Goal: Task Accomplishment & Management: Manage account settings

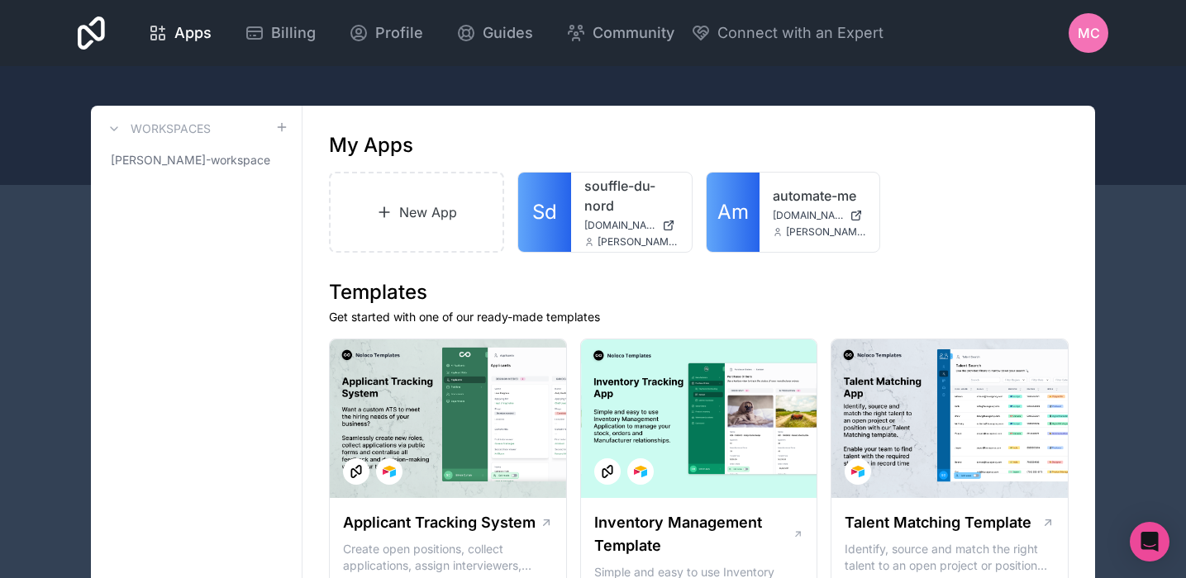
click at [192, 159] on span "[PERSON_NAME]-workspace" at bounding box center [186, 160] width 151 height 17
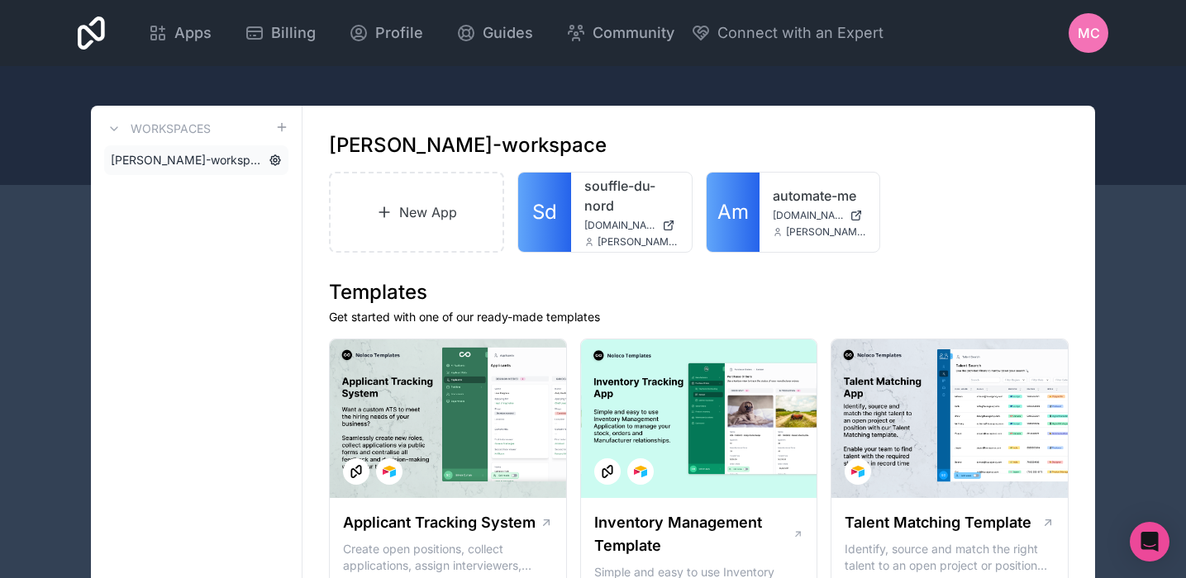
click at [273, 160] on icon at bounding box center [274, 160] width 13 height 13
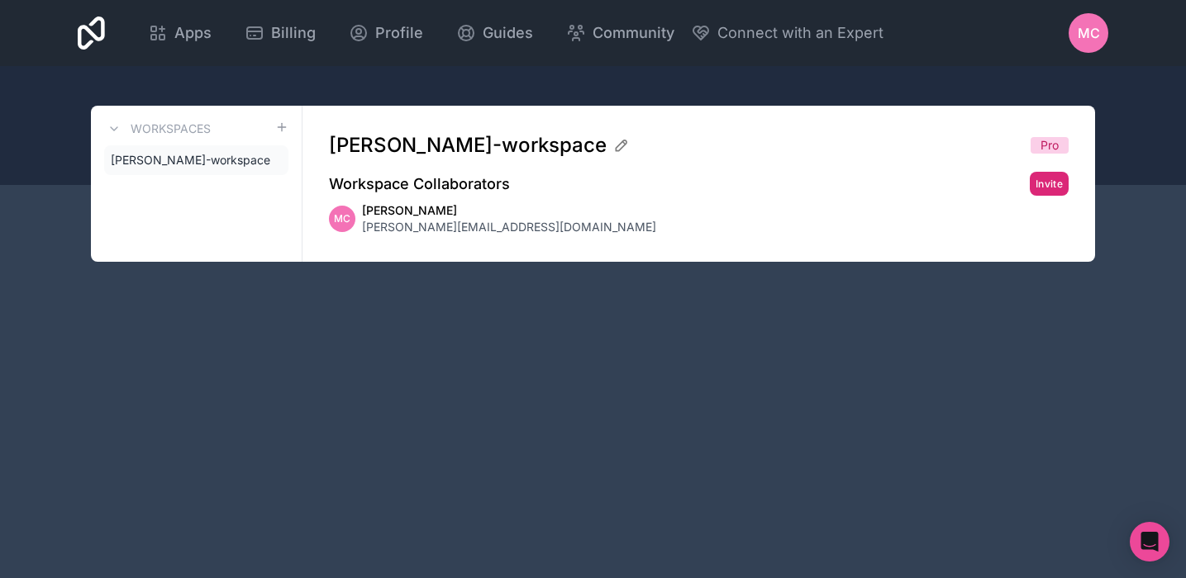
click at [1052, 184] on button "Invite" at bounding box center [1048, 184] width 39 height 24
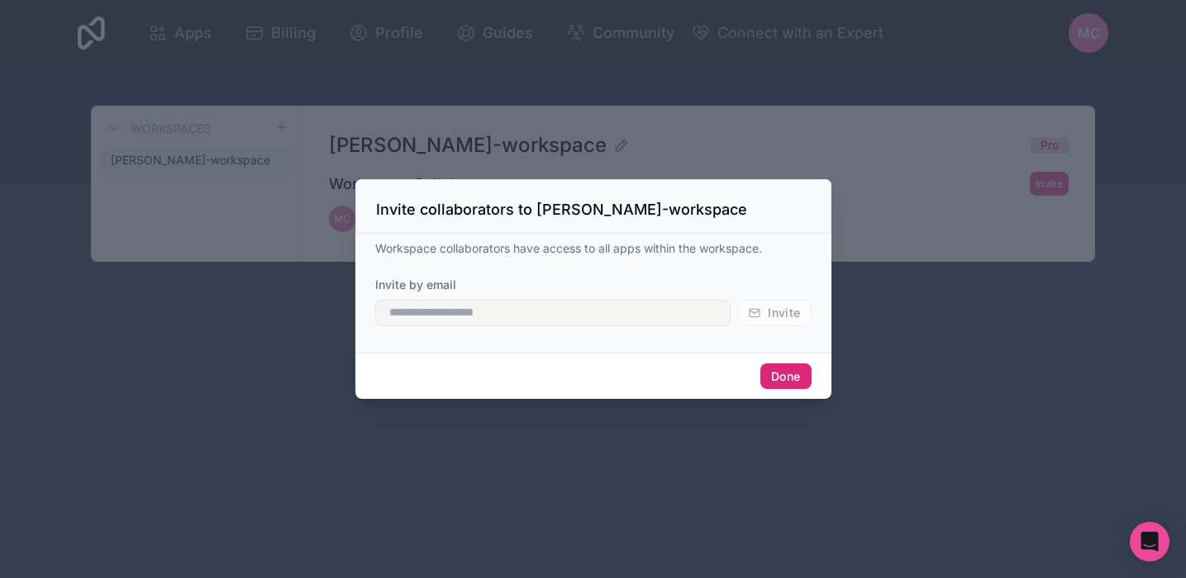
click at [786, 378] on button "Done" at bounding box center [785, 376] width 50 height 26
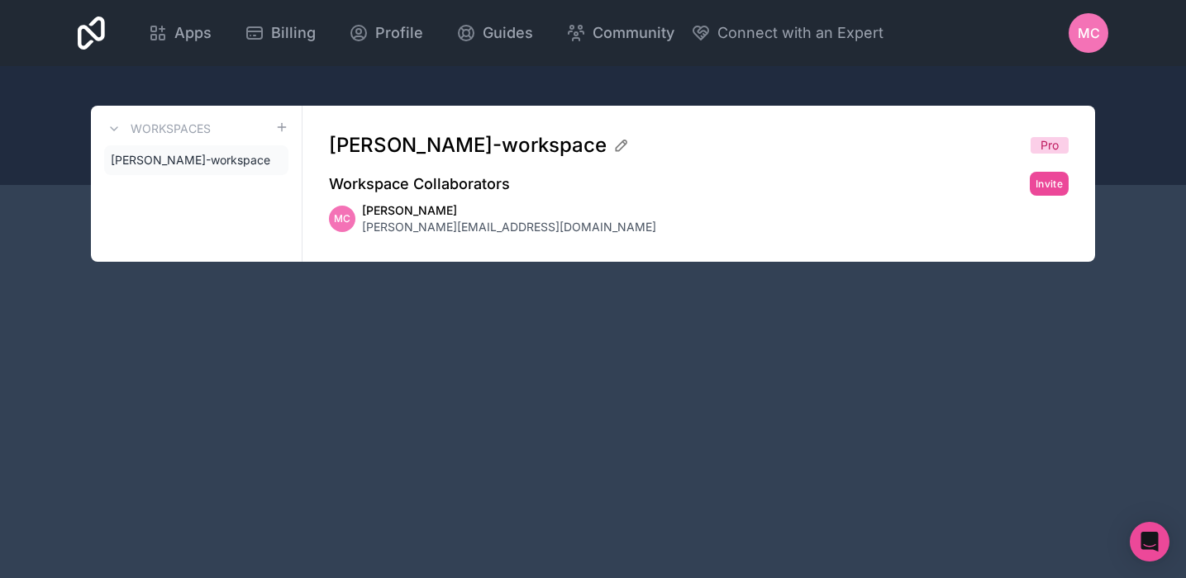
click at [1046, 137] on span "Pro" at bounding box center [1049, 145] width 18 height 17
click at [1081, 33] on span "MC" at bounding box center [1088, 33] width 22 height 20
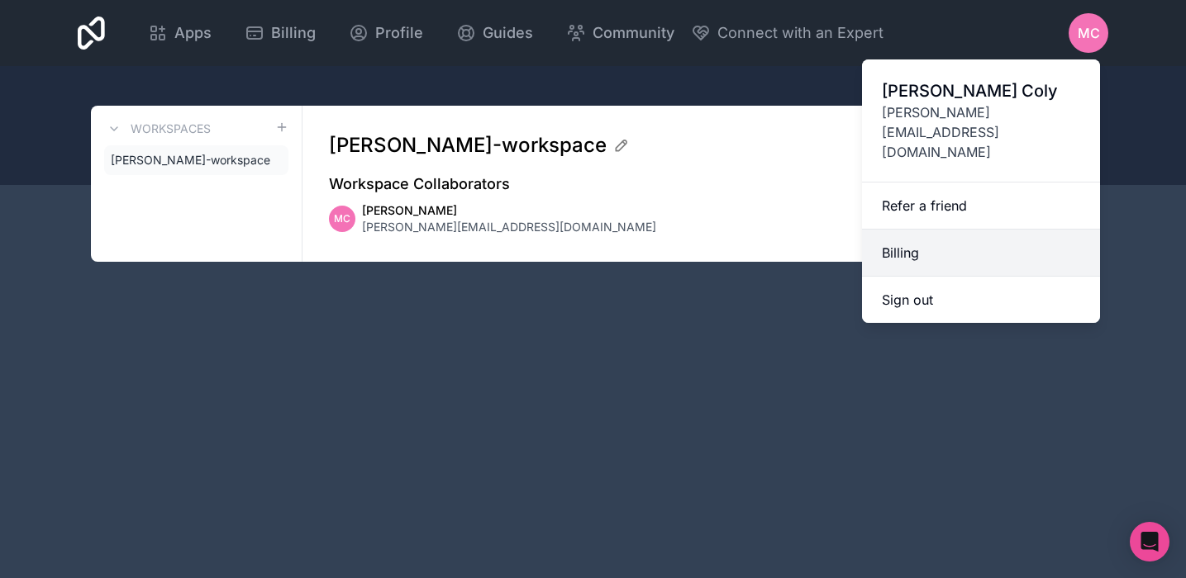
click at [934, 230] on link "Billing" at bounding box center [981, 253] width 238 height 47
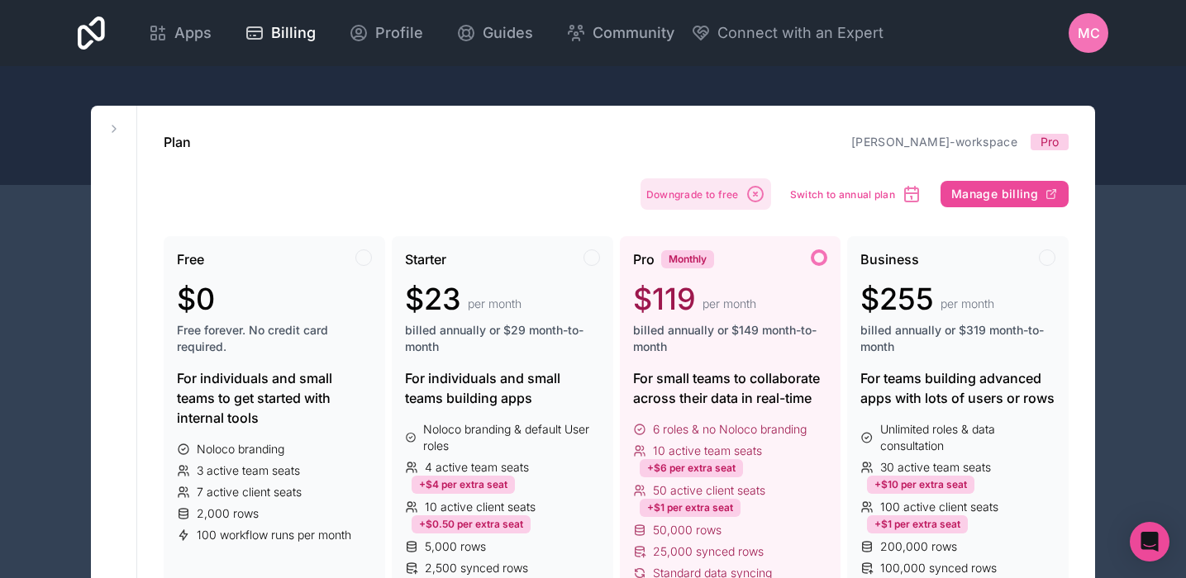
click at [724, 197] on span "Downgrade to free" at bounding box center [692, 194] width 93 height 12
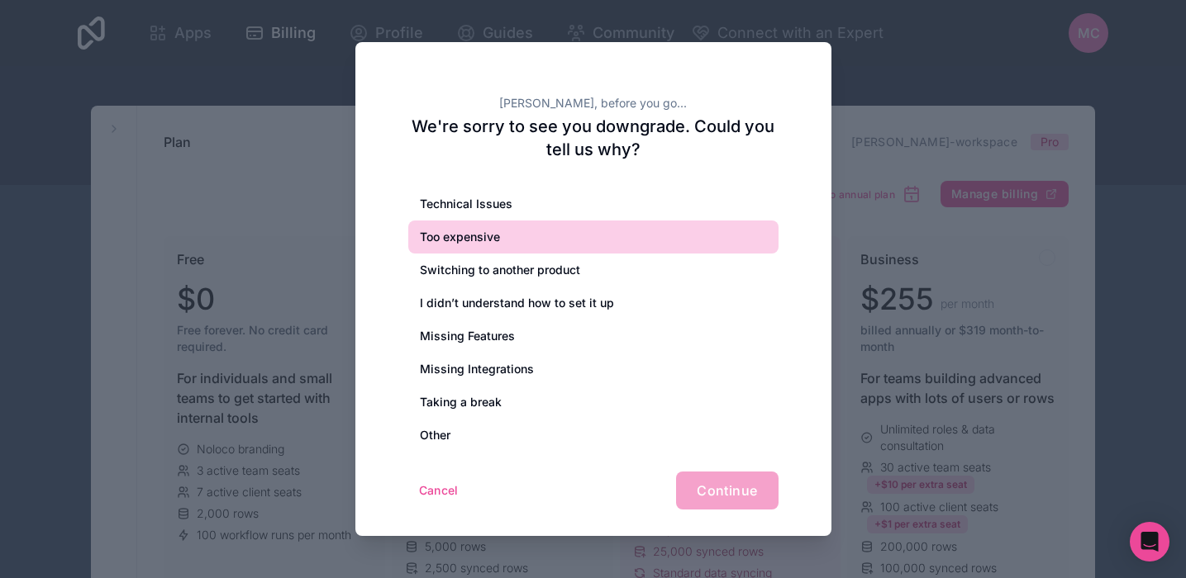
click at [605, 242] on div "Too expensive" at bounding box center [593, 237] width 370 height 33
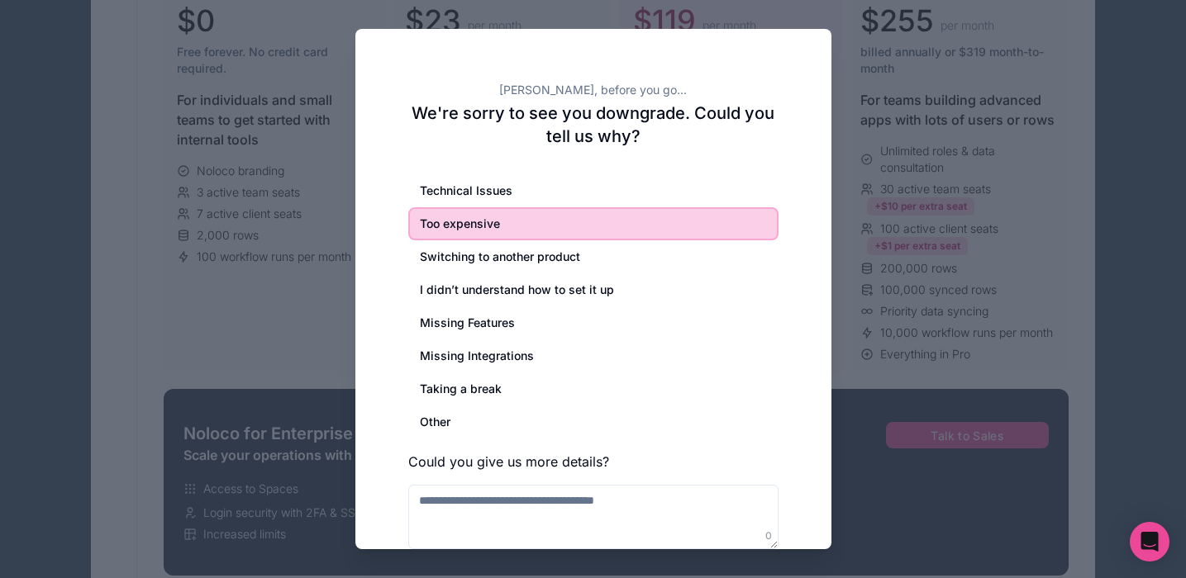
scroll to position [287, 0]
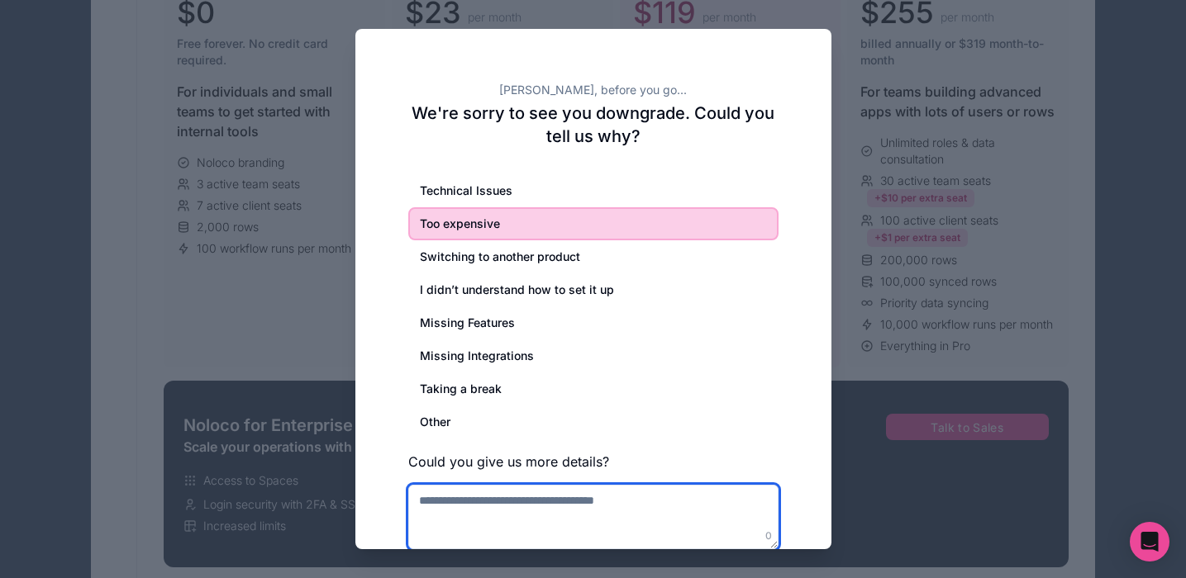
click at [582, 504] on textarea at bounding box center [593, 517] width 370 height 64
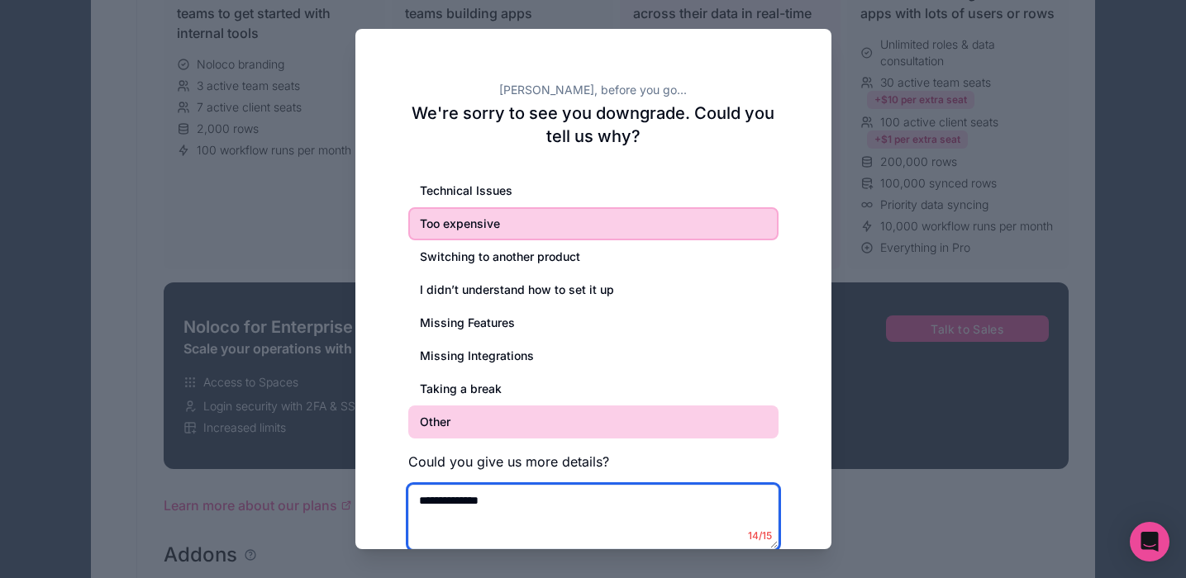
scroll to position [414, 0]
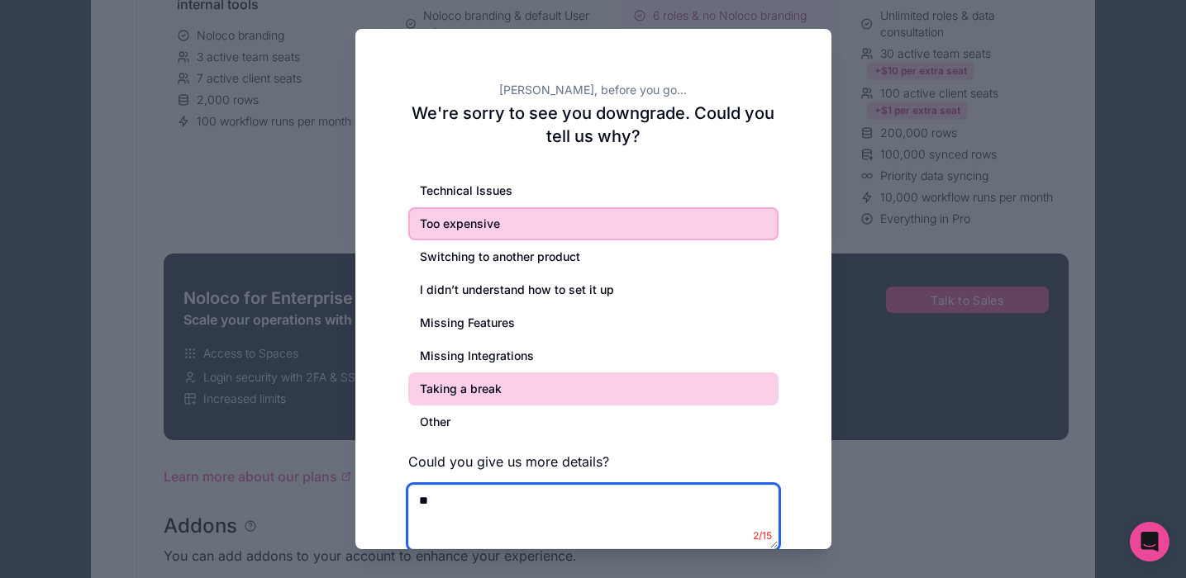
type textarea "*"
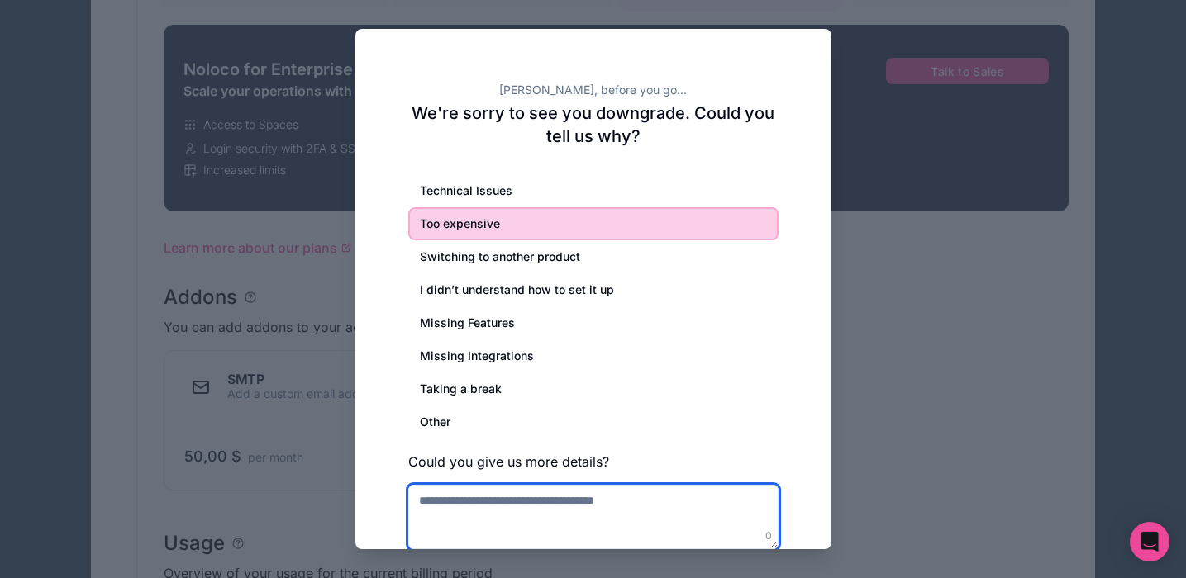
scroll to position [398, 0]
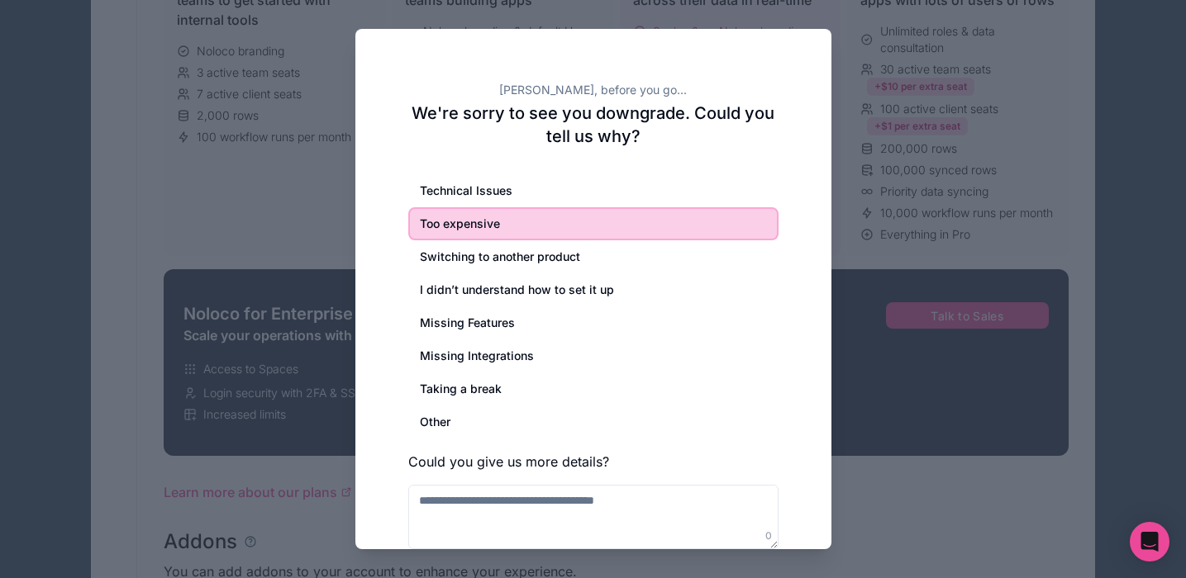
click at [529, 221] on div "Too expensive" at bounding box center [593, 223] width 370 height 33
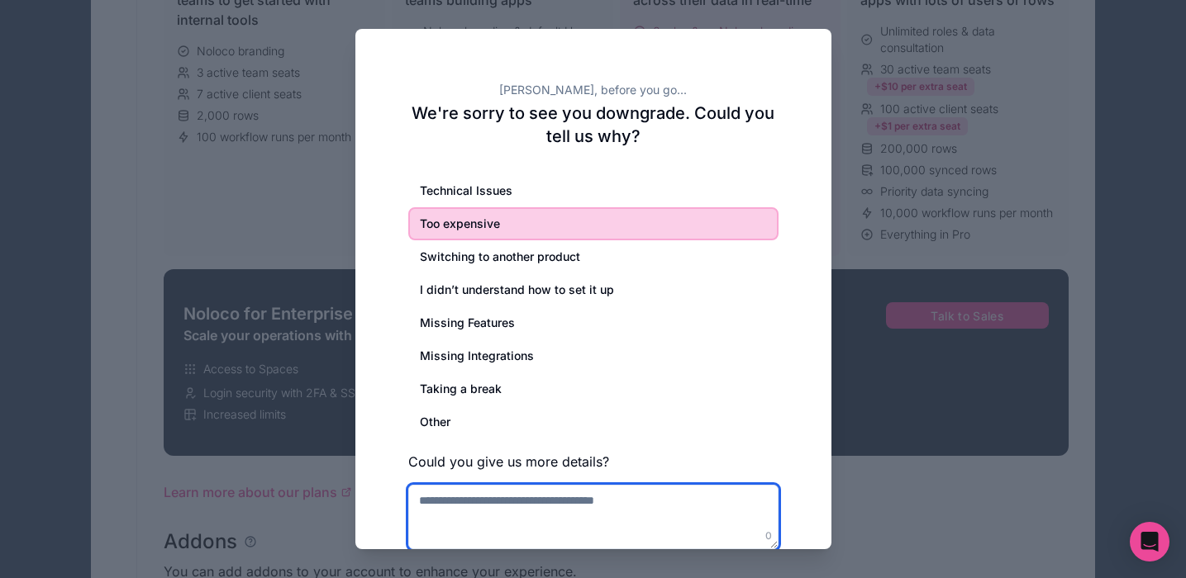
click at [555, 526] on textarea at bounding box center [593, 517] width 370 height 64
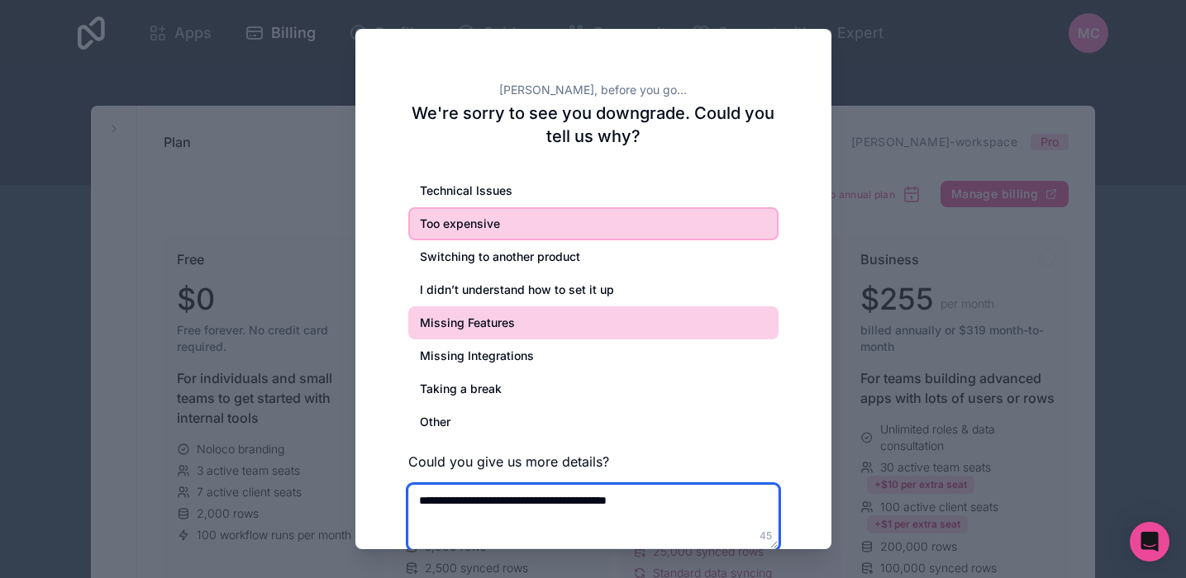
scroll to position [18, 0]
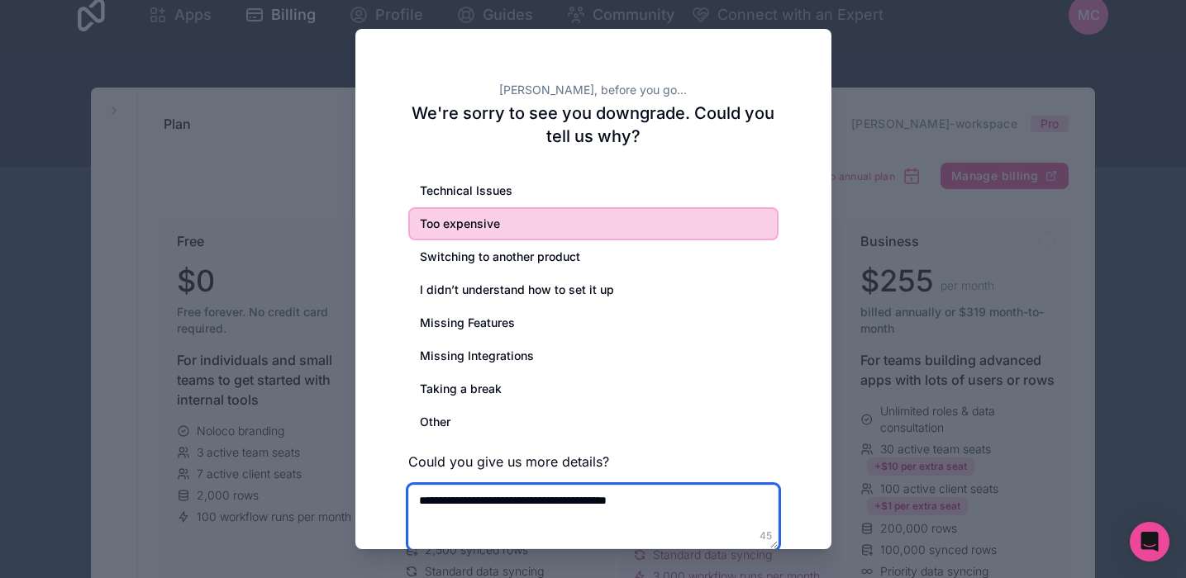
type textarea "**********"
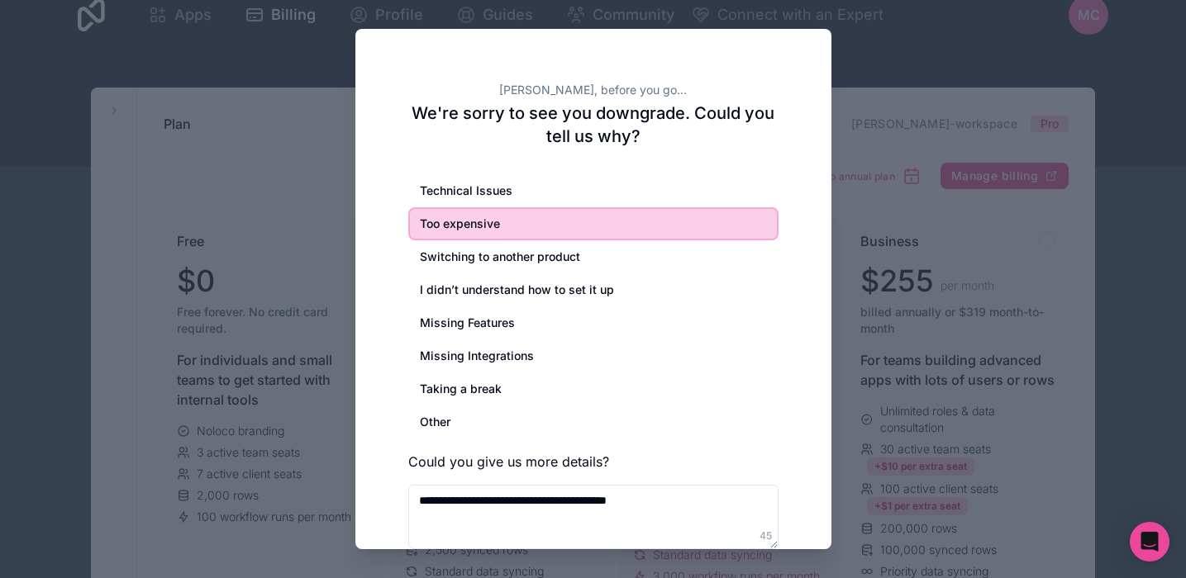
click at [914, 314] on div at bounding box center [593, 289] width 1186 height 578
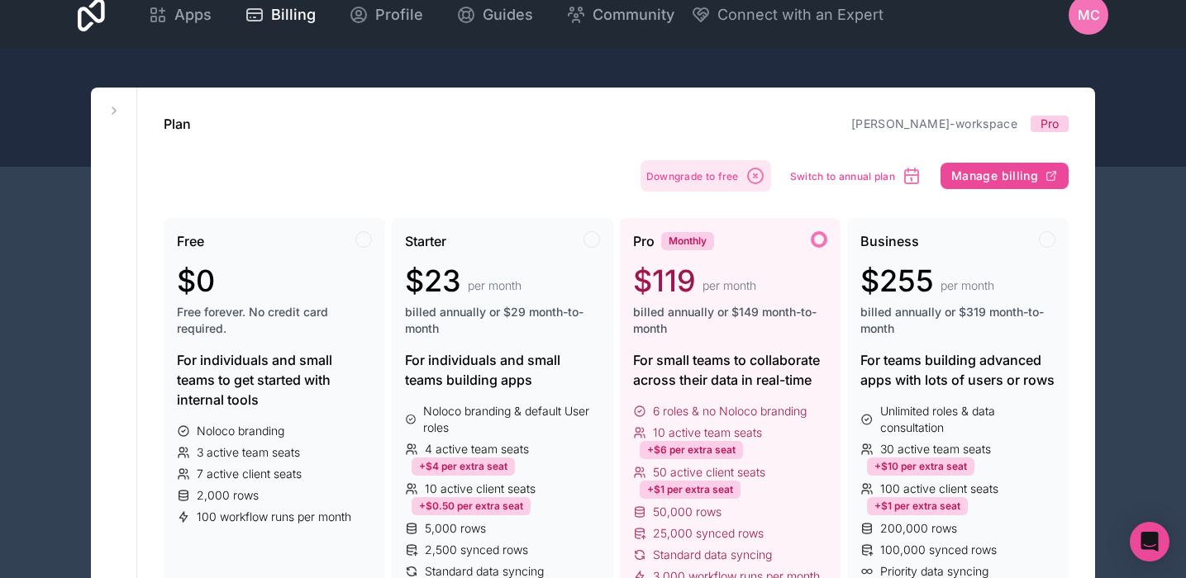
click at [731, 176] on span "Downgrade to free" at bounding box center [692, 176] width 93 height 12
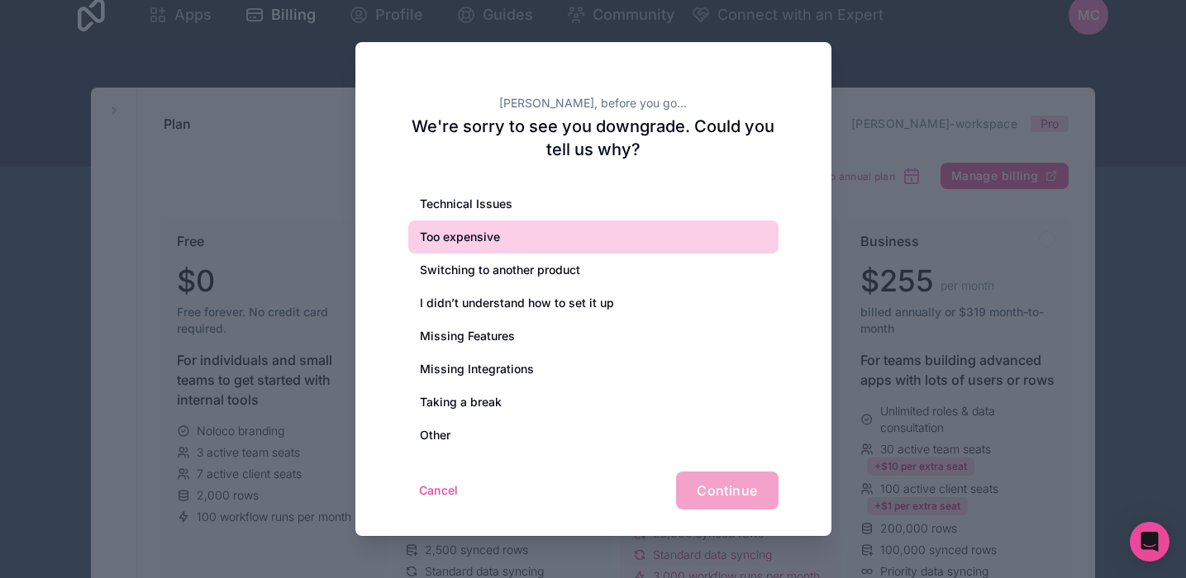
click at [520, 235] on div "Too expensive" at bounding box center [593, 237] width 370 height 33
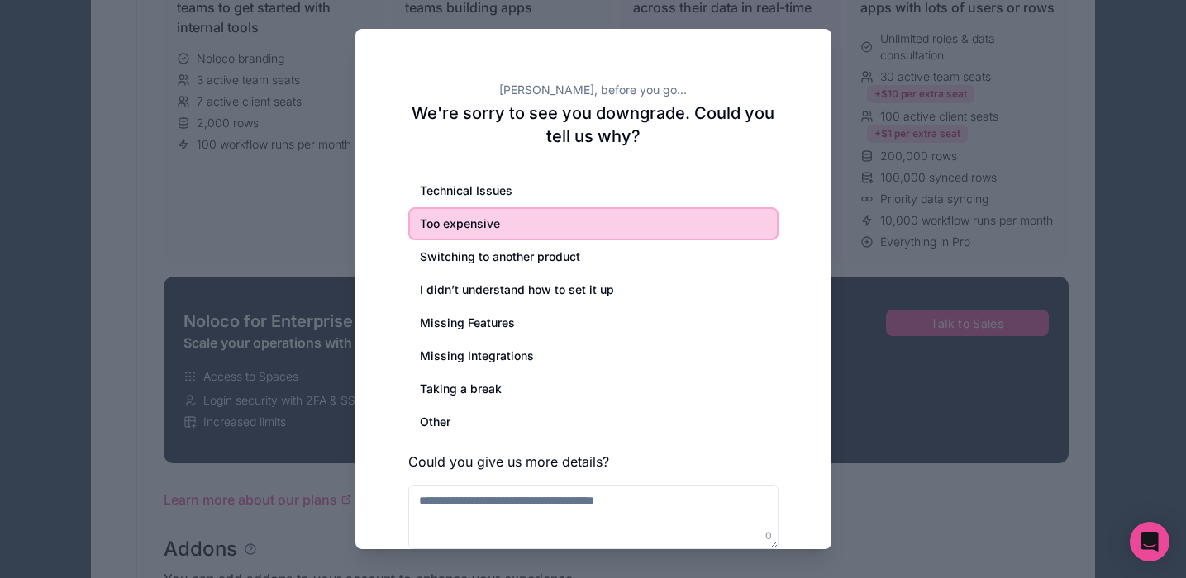
scroll to position [510, 0]
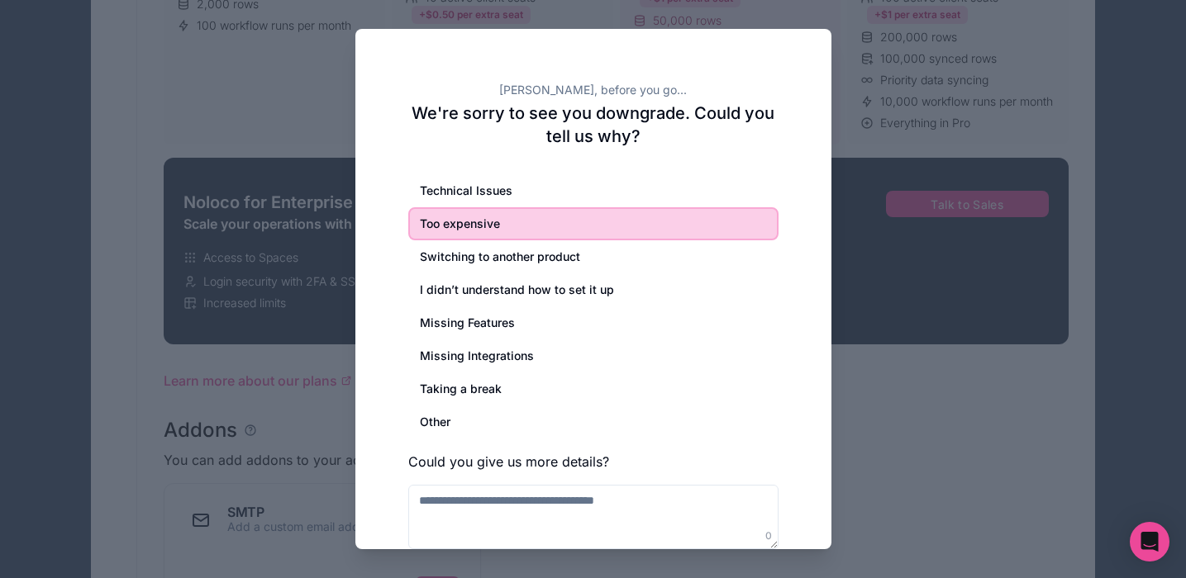
click at [588, 226] on div "Too expensive" at bounding box center [593, 223] width 370 height 33
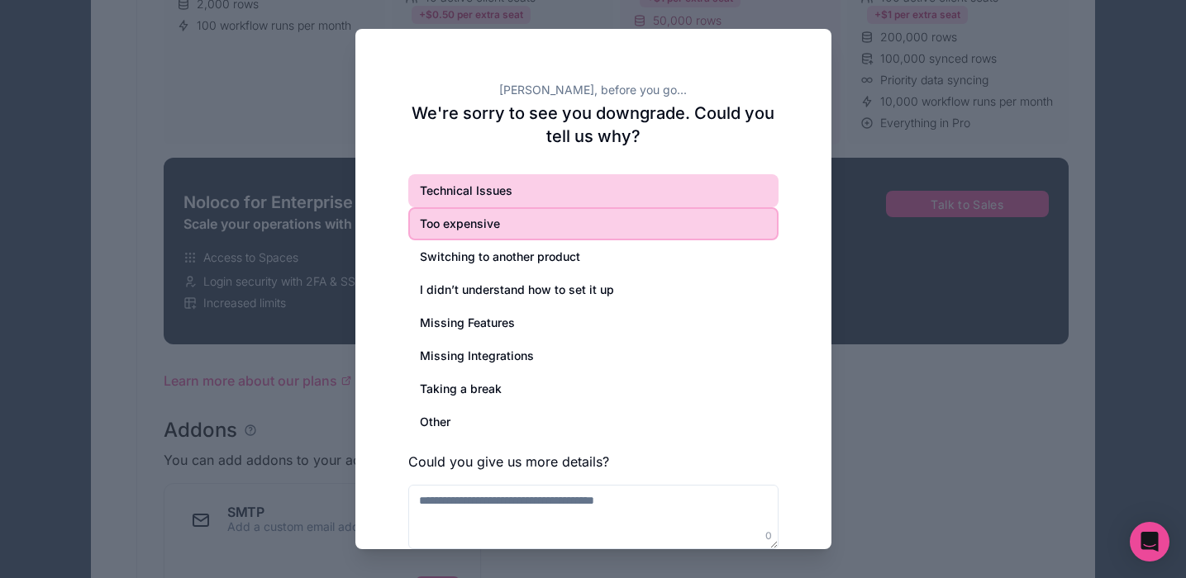
click at [478, 178] on div "Technical Issues" at bounding box center [593, 190] width 370 height 33
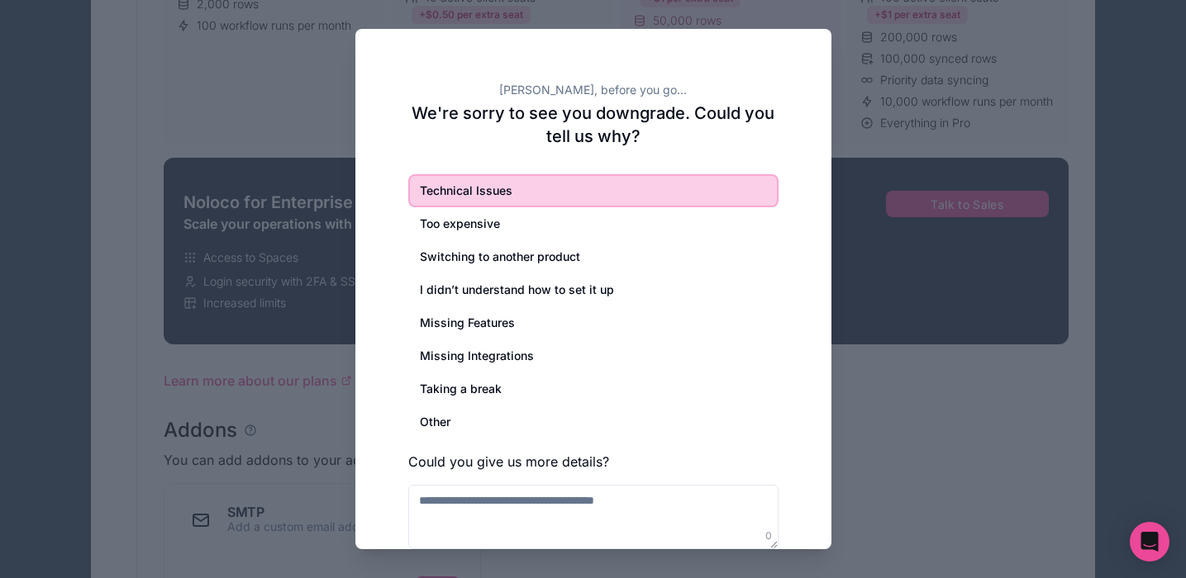
click at [310, 266] on div at bounding box center [593, 289] width 1186 height 578
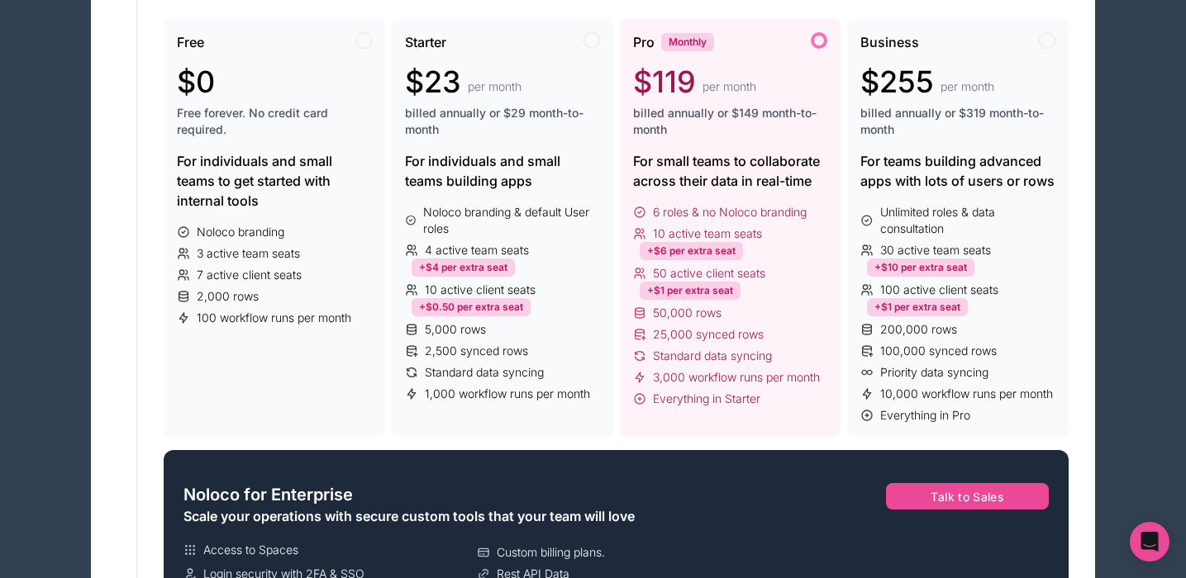
scroll to position [32, 0]
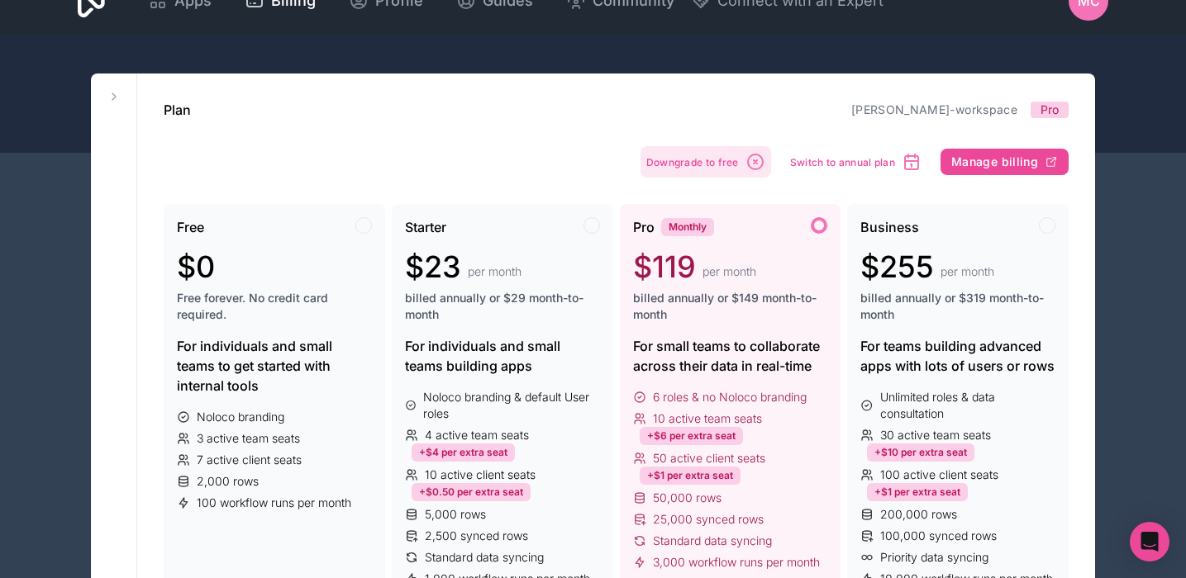
click at [697, 159] on span "Downgrade to free" at bounding box center [692, 162] width 93 height 12
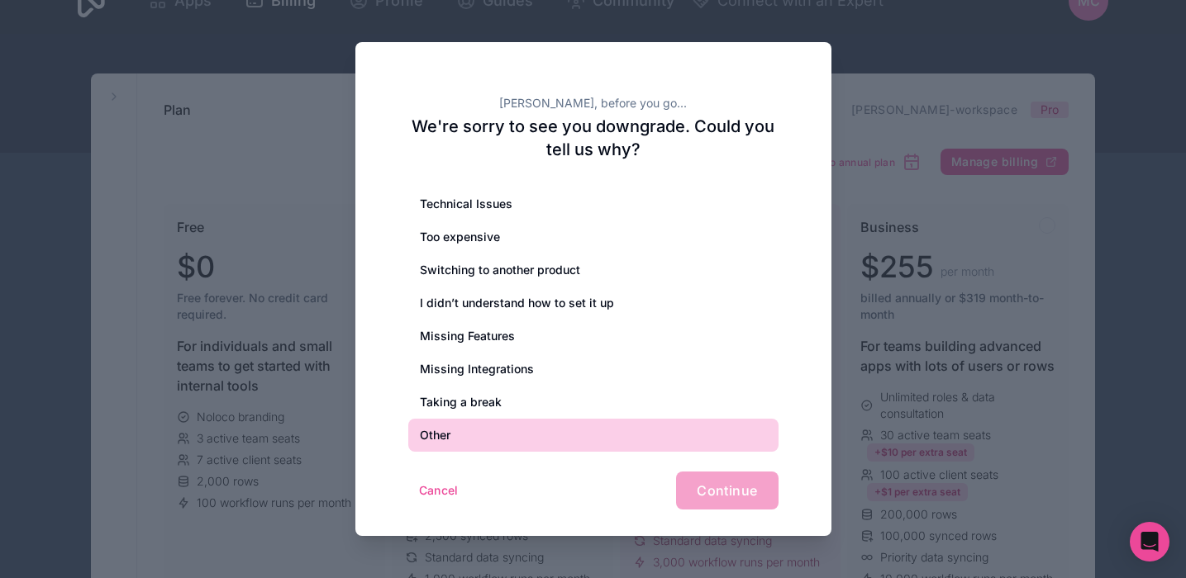
click at [582, 435] on div "Other" at bounding box center [593, 435] width 370 height 33
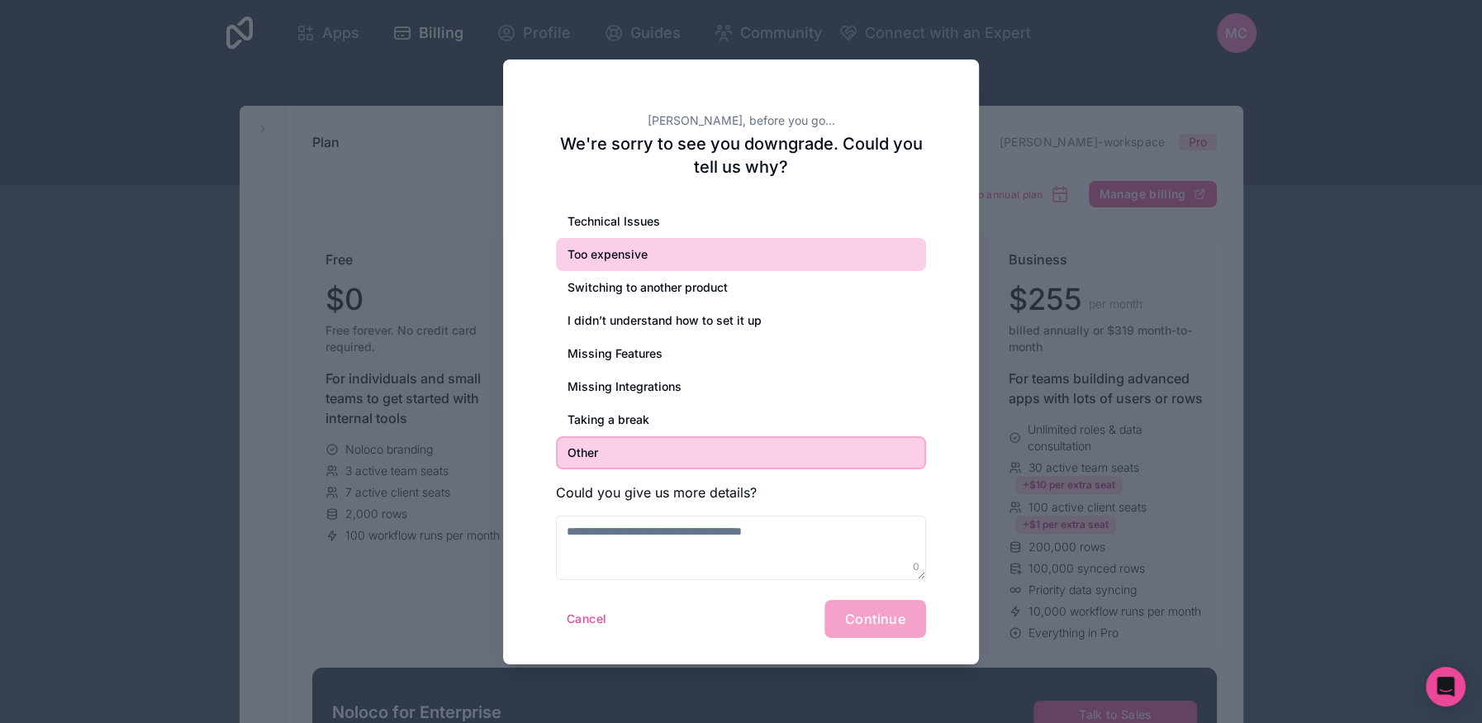
click at [630, 259] on div "Too expensive" at bounding box center [741, 254] width 370 height 33
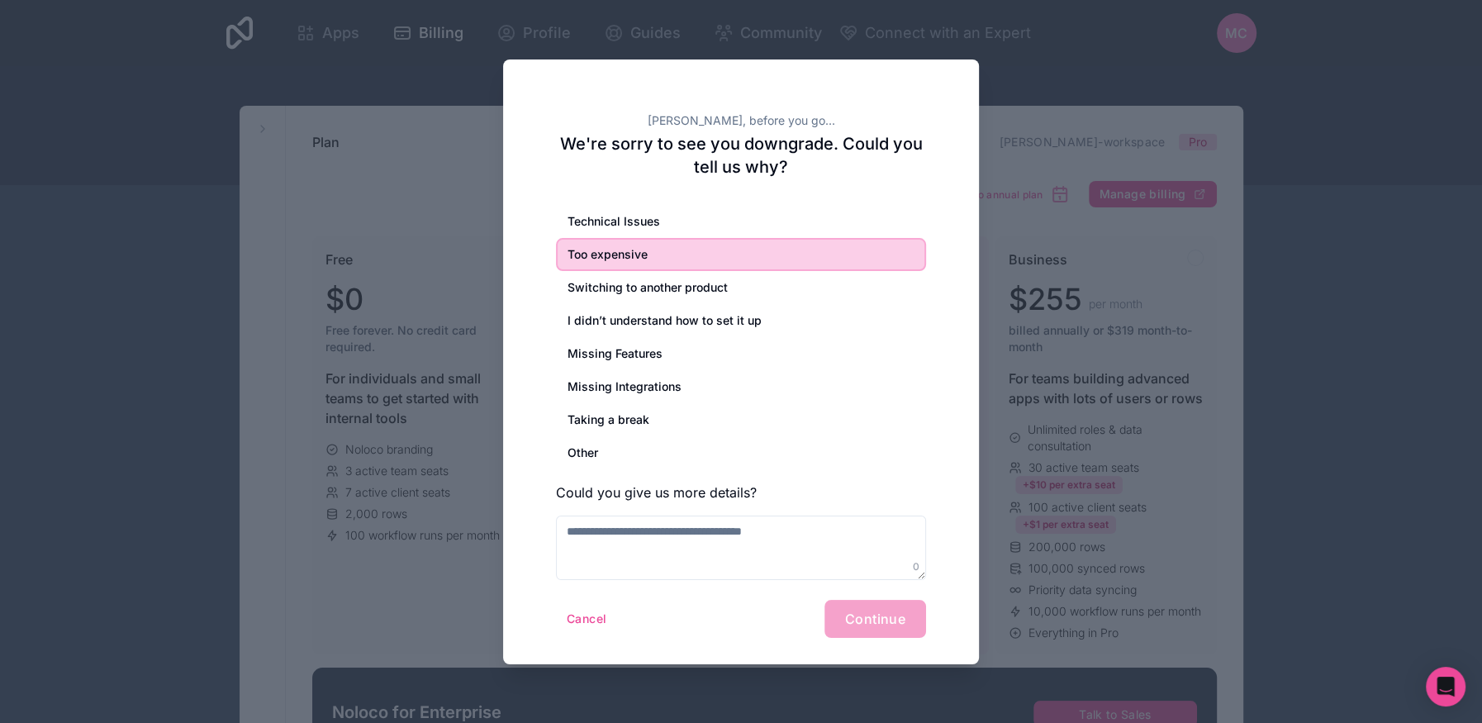
click at [871, 577] on div "Cancel Continue" at bounding box center [741, 619] width 370 height 38
click at [810, 577] on form "Technical Issues Too expensive Switching to another product I didn’t understand…" at bounding box center [741, 421] width 370 height 433
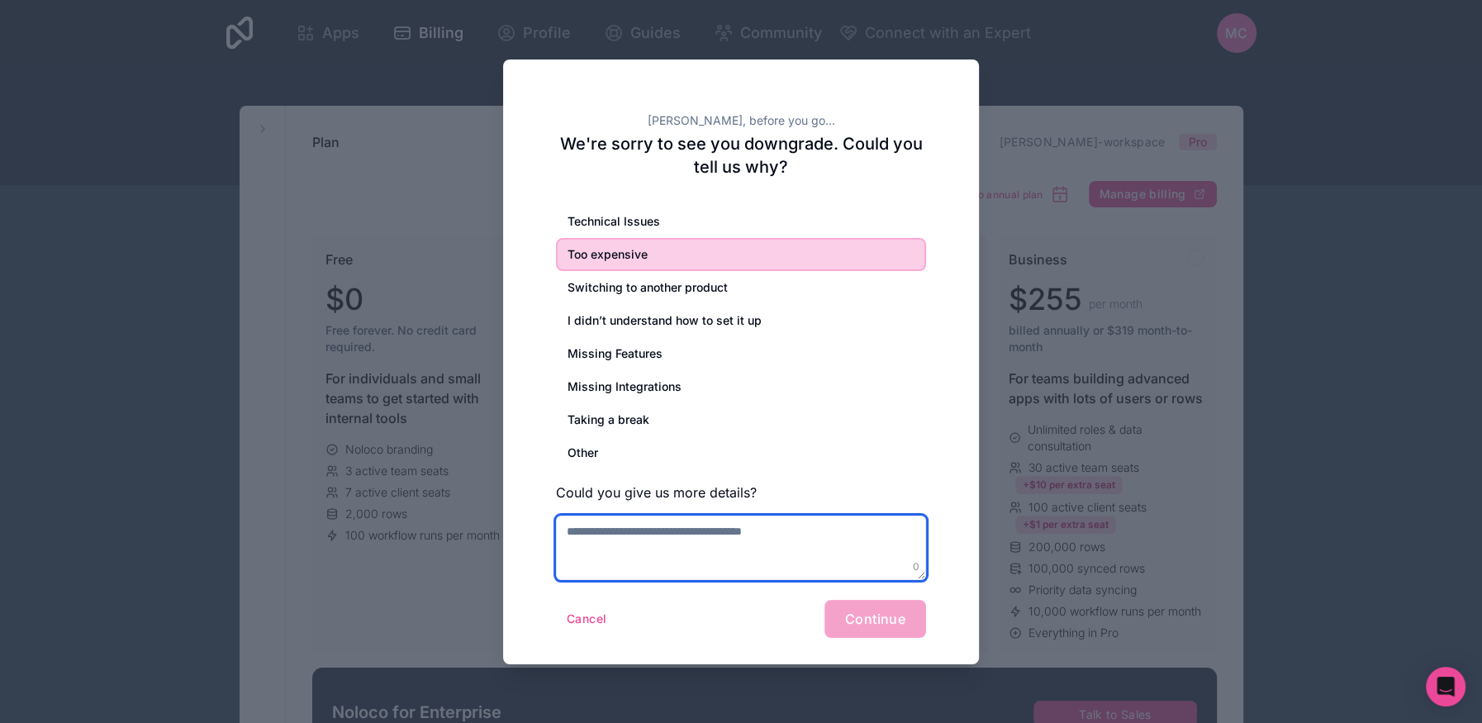
click at [799, 543] on textarea at bounding box center [741, 548] width 370 height 64
type textarea "**********"
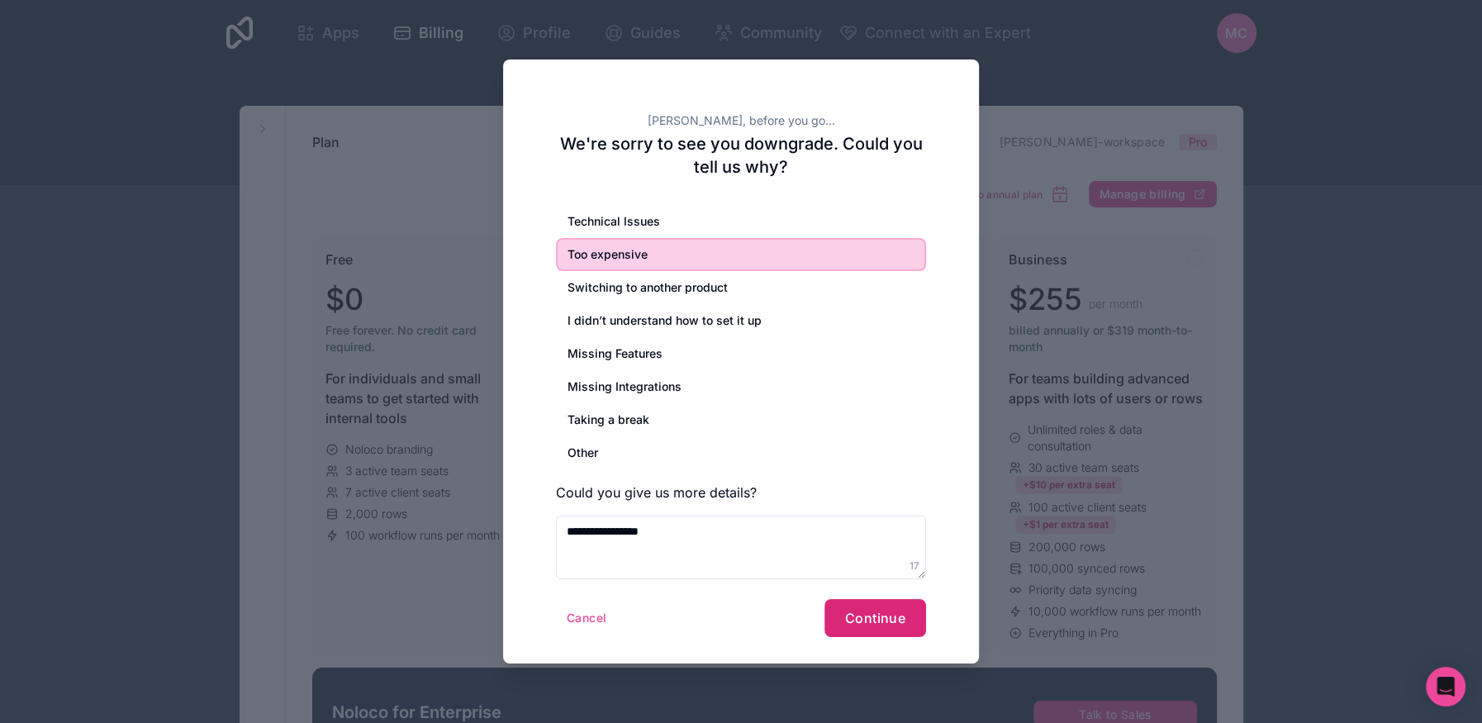
click at [882, 577] on button "Continue" at bounding box center [875, 618] width 102 height 38
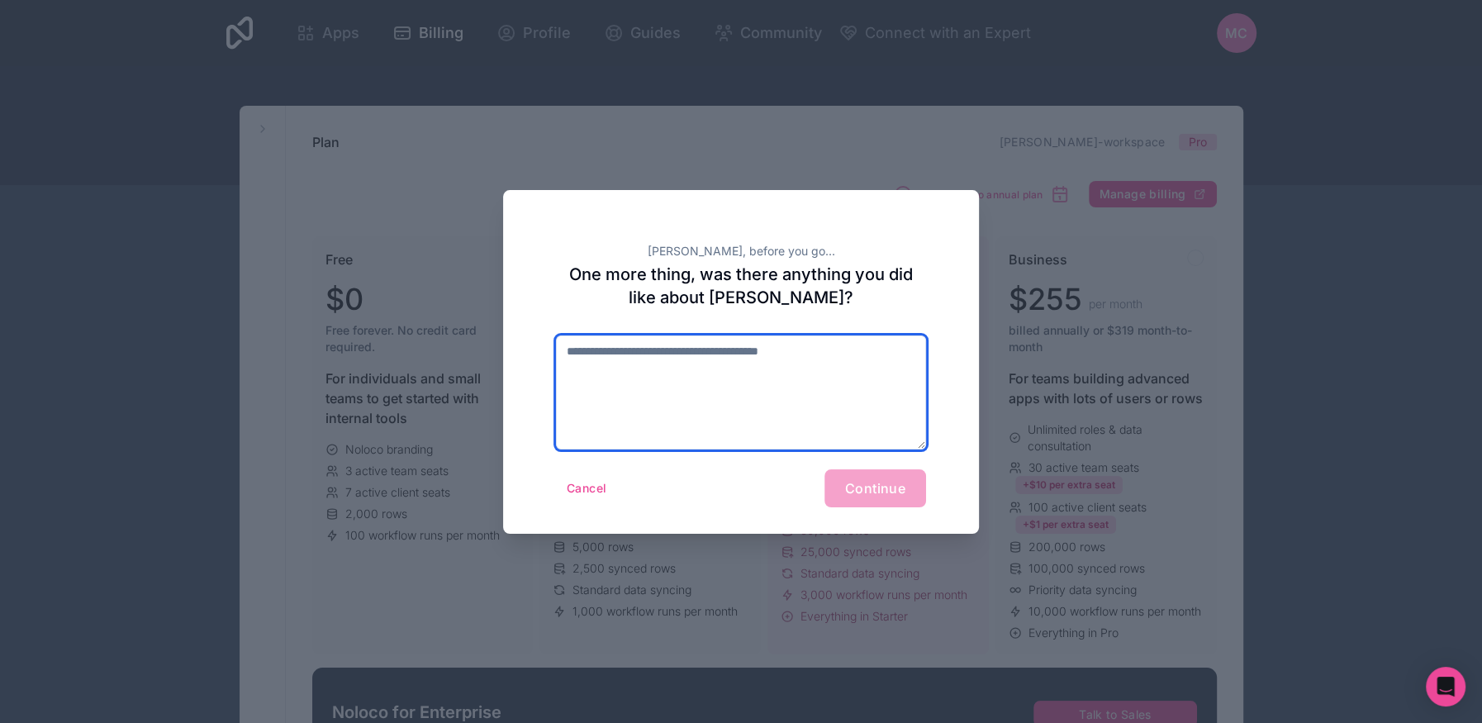
click at [745, 382] on textarea at bounding box center [741, 392] width 370 height 114
type textarea "*****"
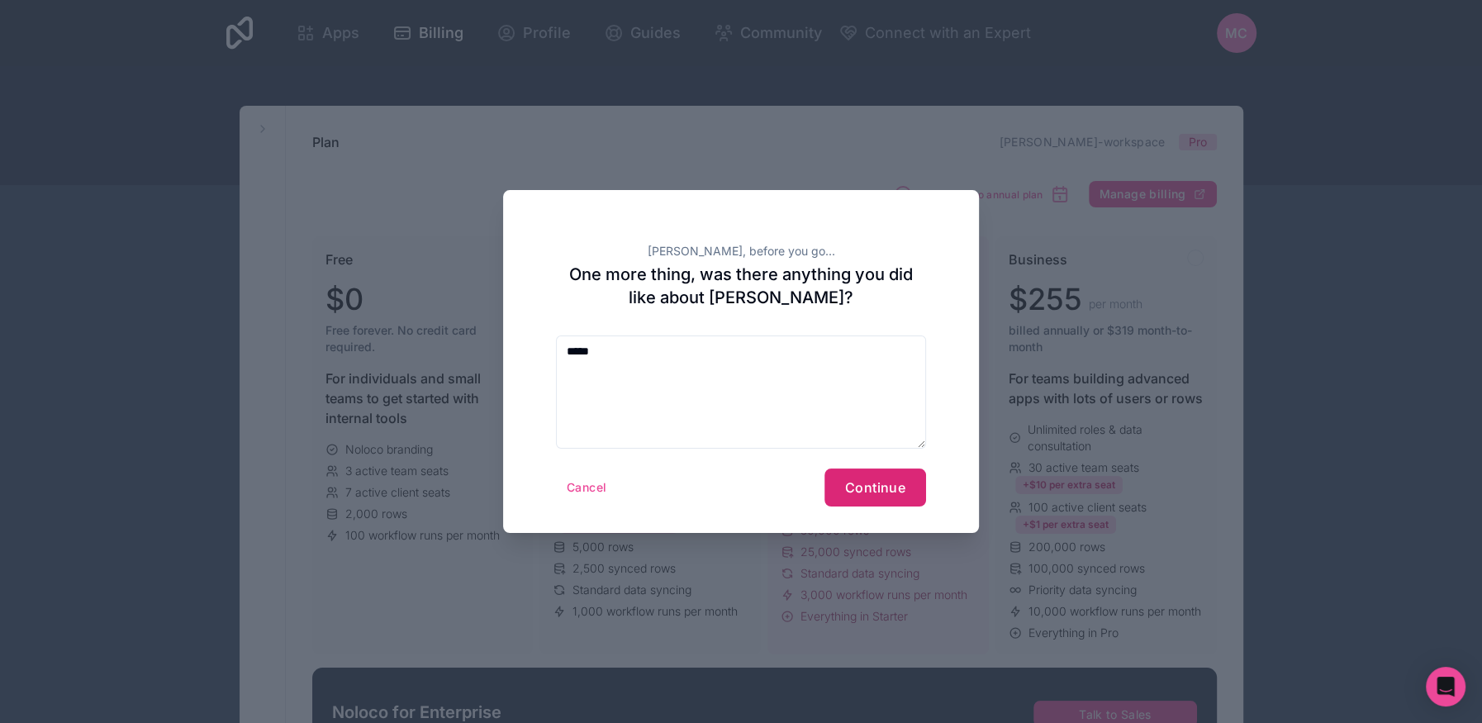
click at [883, 482] on span "Continue" at bounding box center [875, 487] width 60 height 17
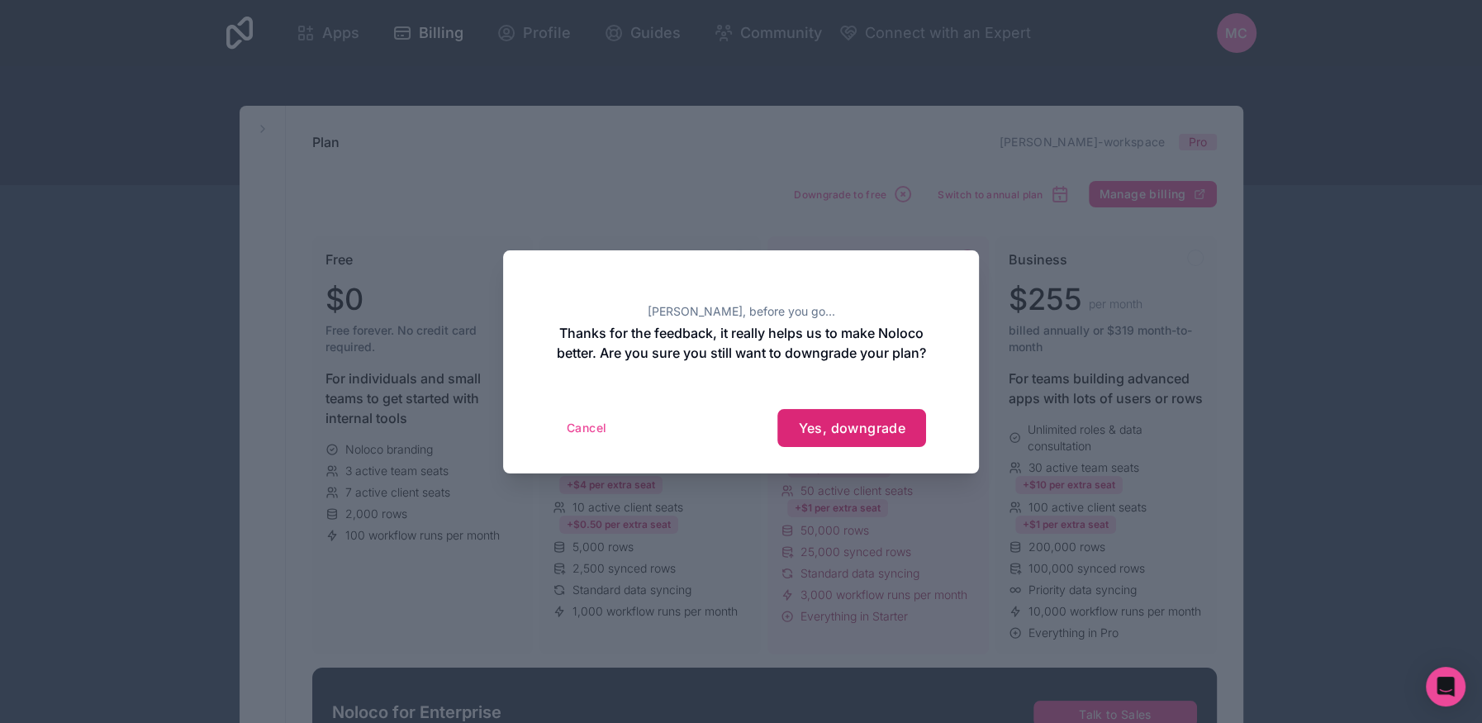
click at [839, 436] on span "Yes, downgrade" at bounding box center [851, 428] width 107 height 17
